Goal: Navigation & Orientation: Find specific page/section

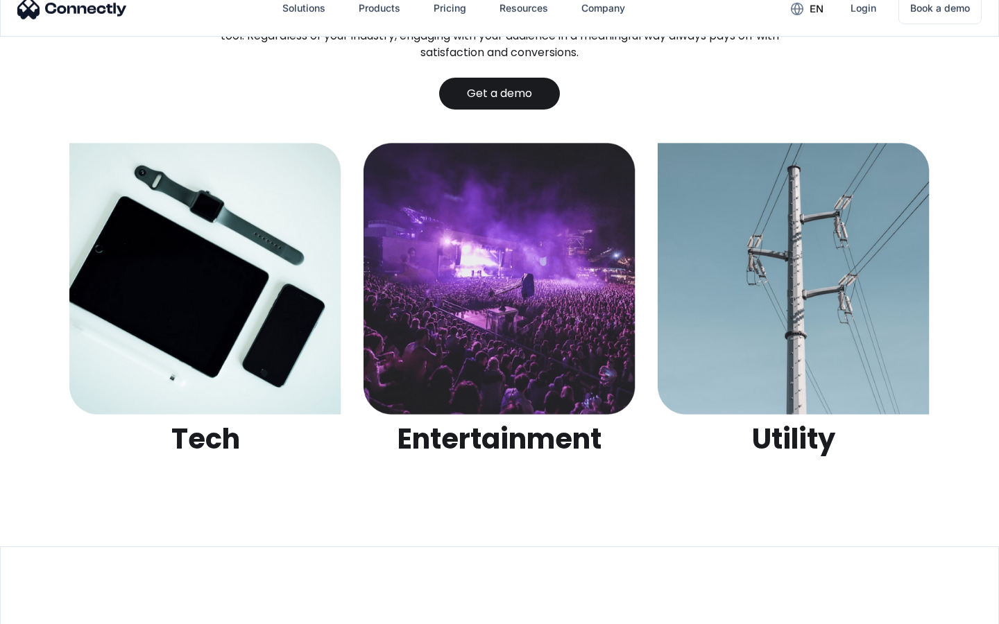
scroll to position [4376, 0]
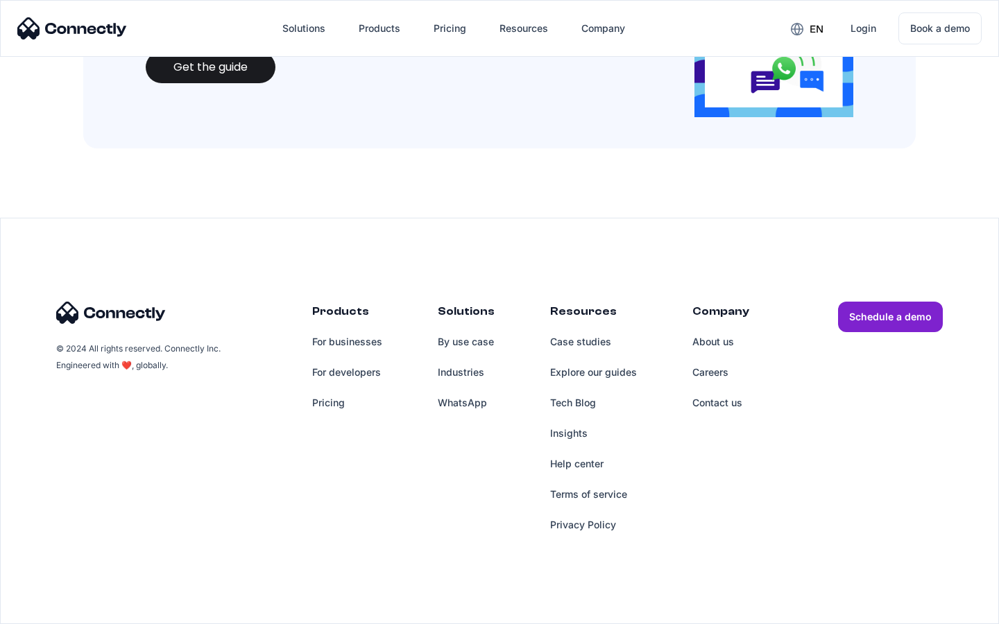
scroll to position [1508, 0]
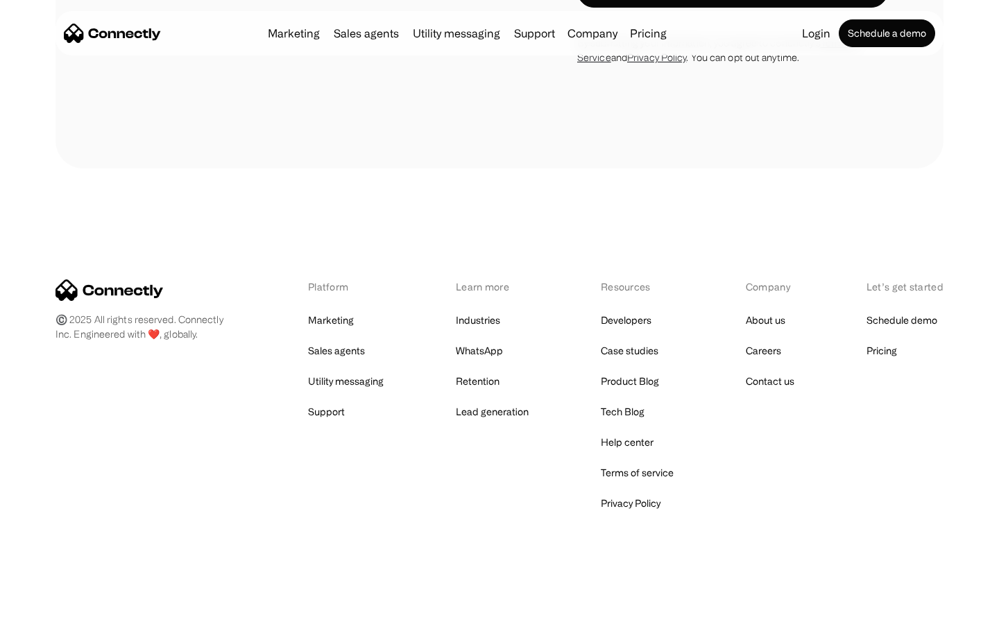
scroll to position [1277, 0]
